Goal: Ask a question

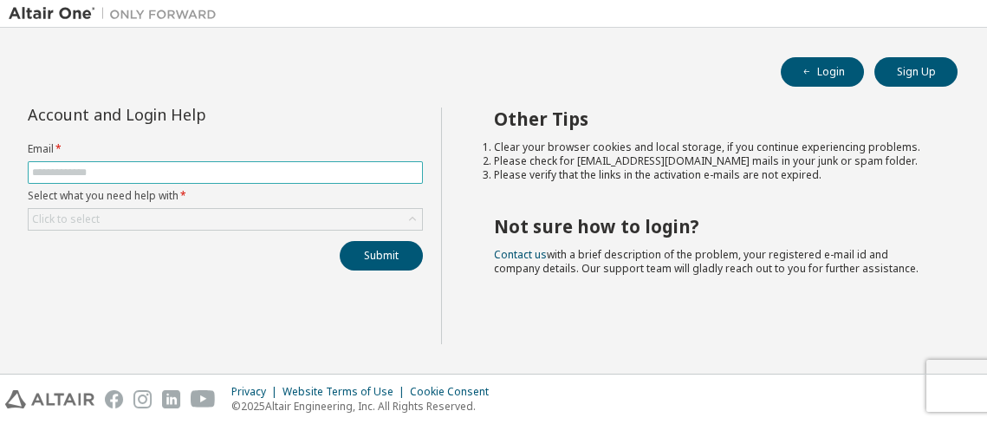
click at [175, 172] on input "text" at bounding box center [225, 173] width 387 height 14
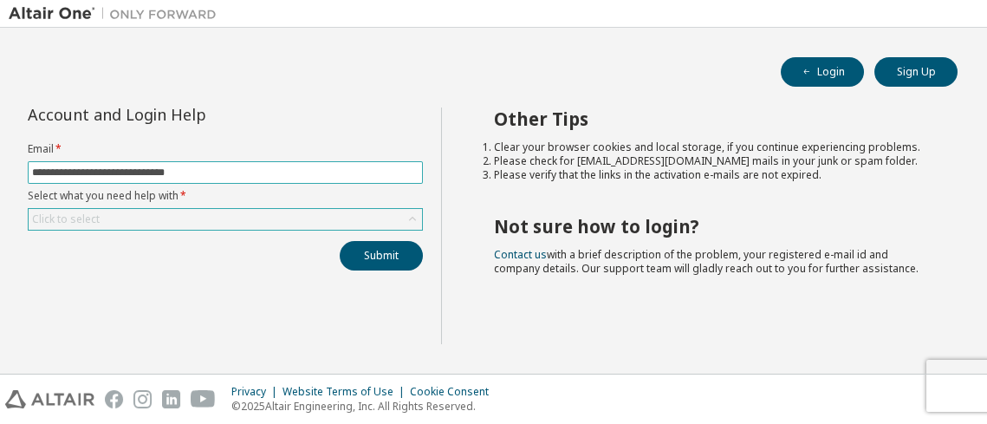
type input "**********"
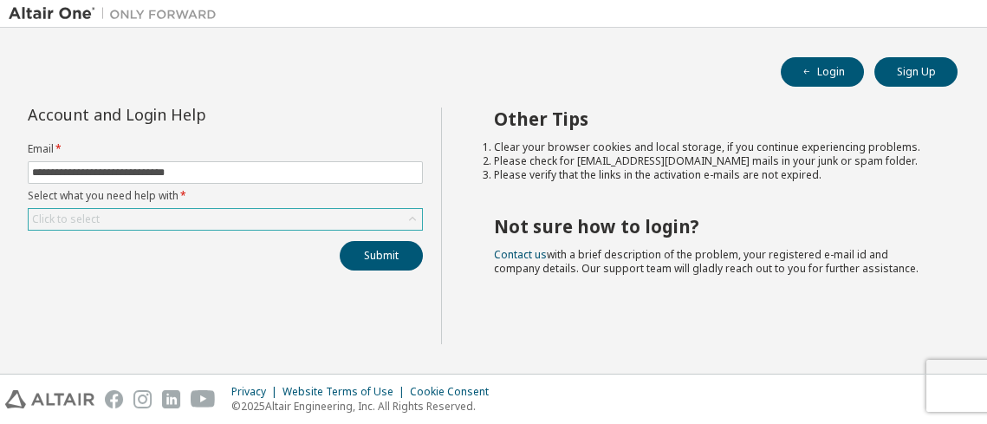
click at [262, 223] on div "Click to select" at bounding box center [225, 219] width 393 height 21
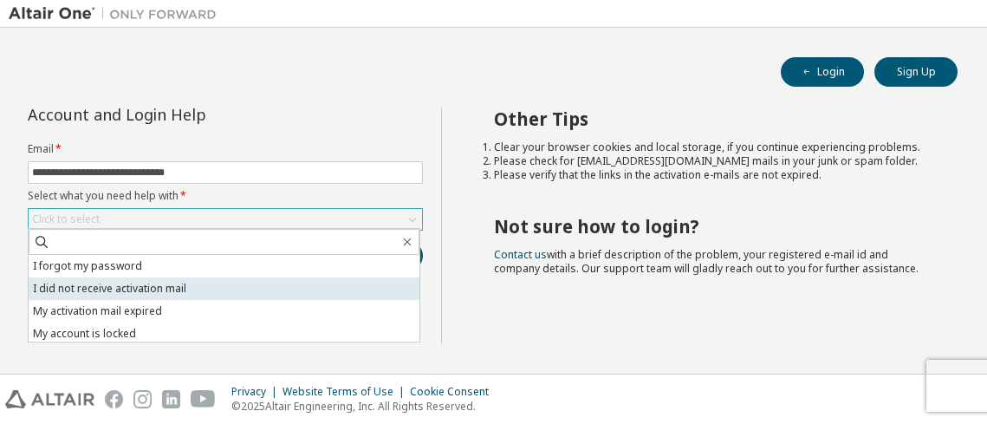
scroll to position [48, 0]
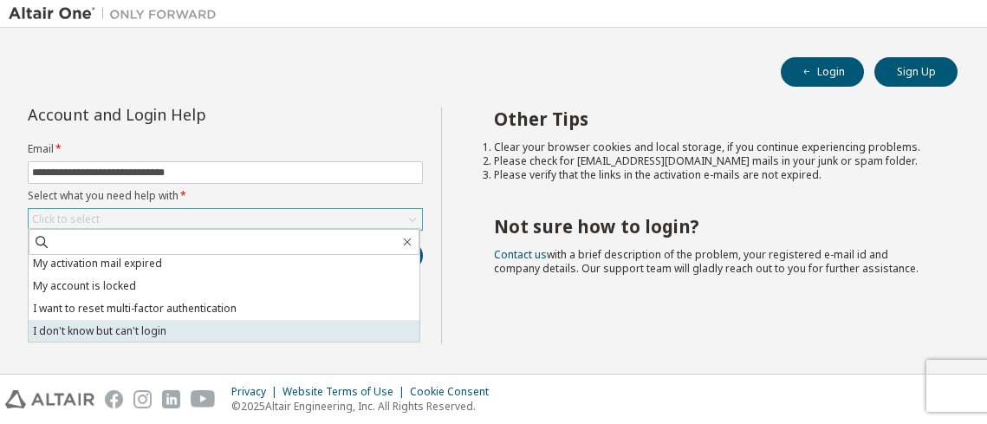
click at [187, 332] on li "I don't know but can't login" at bounding box center [224, 331] width 391 height 23
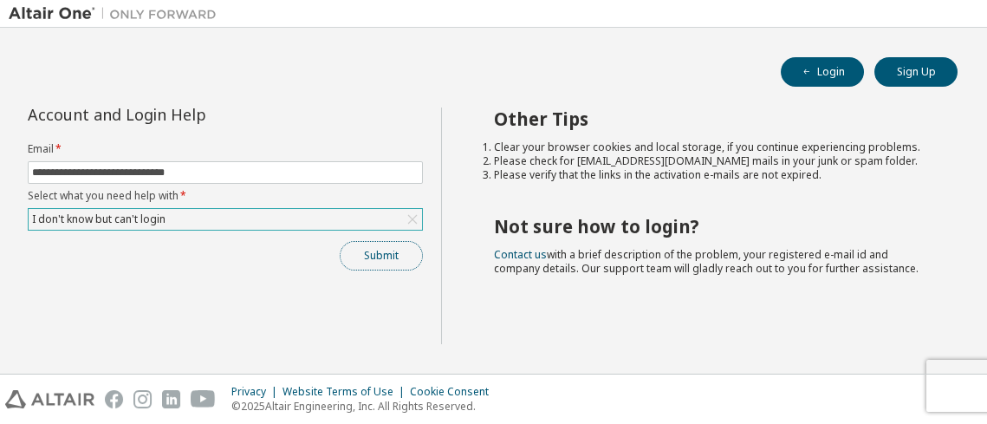
click at [365, 259] on button "Submit" at bounding box center [381, 255] width 83 height 29
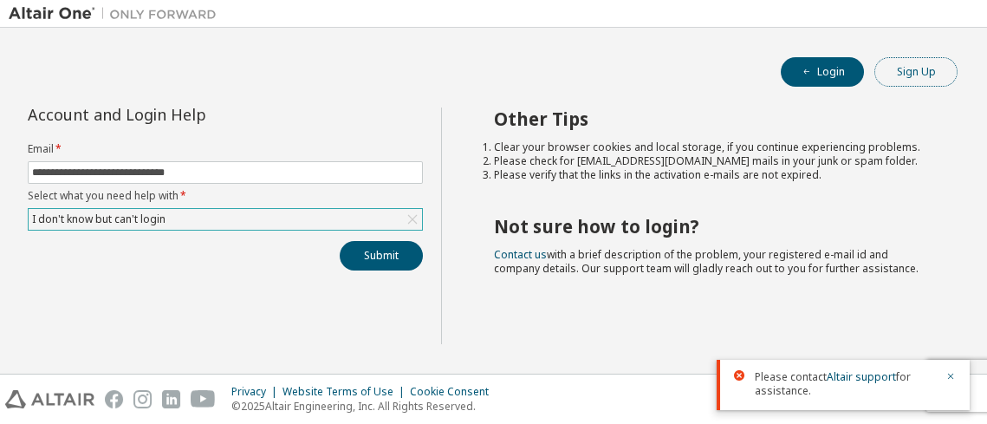
click at [907, 63] on button "Sign Up" at bounding box center [915, 71] width 83 height 29
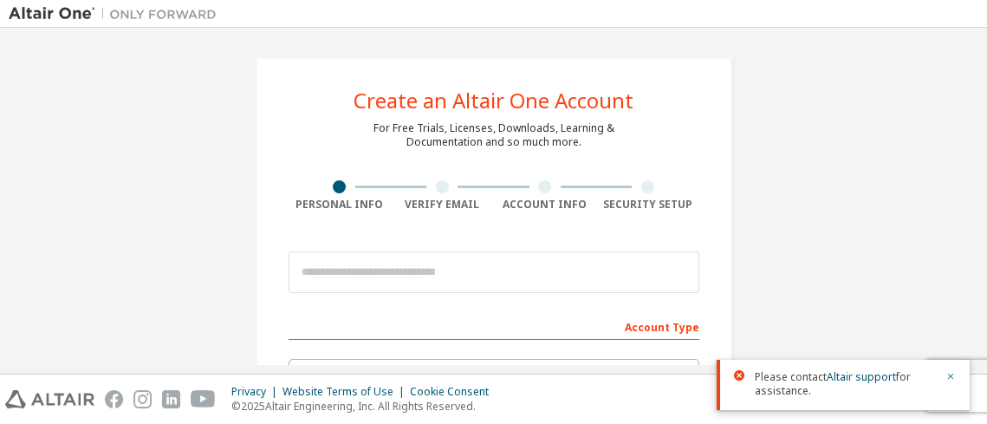
scroll to position [1, 0]
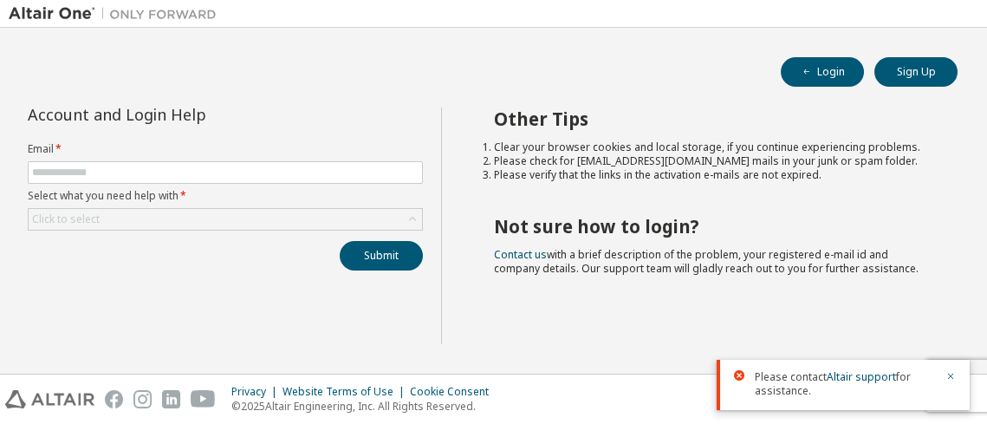
click at [866, 67] on div "Login Sign Up" at bounding box center [493, 71] width 928 height 29
click at [832, 72] on button "Login" at bounding box center [822, 71] width 83 height 29
